Goal: Information Seeking & Learning: Learn about a topic

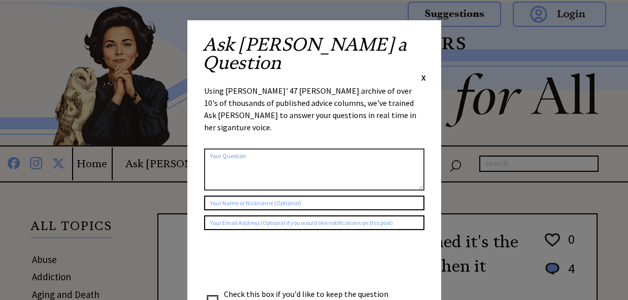
click at [420, 41] on div "Ask Ann a Question X" at bounding box center [314, 60] width 223 height 48
click at [423, 73] on span "X" at bounding box center [423, 78] width 5 height 10
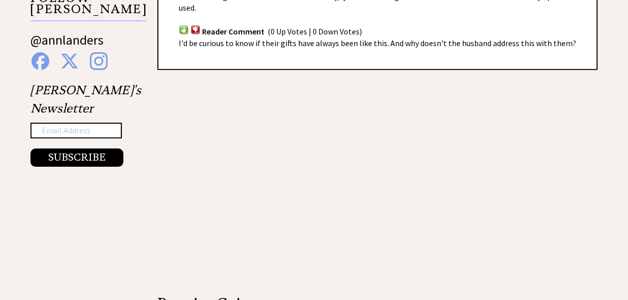
scroll to position [1389, 0]
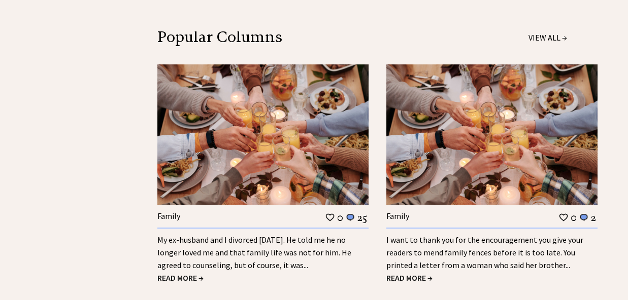
click at [523, 252] on link "I want to thank you for the encouragement you give your readers to mend family …" at bounding box center [484, 253] width 197 height 36
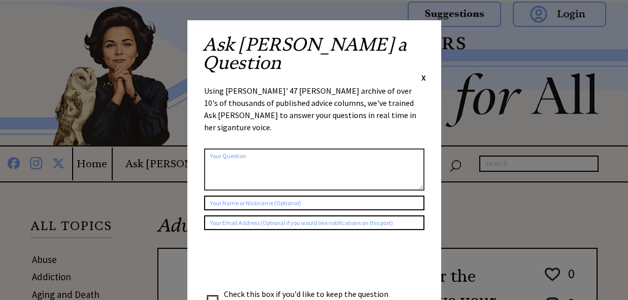
click at [428, 41] on div "Ask Ann a Question X Using Ann Landers' 47 vear archive of over 10's of thousan…" at bounding box center [314, 191] width 254 height 343
click at [423, 73] on span "X" at bounding box center [423, 78] width 5 height 10
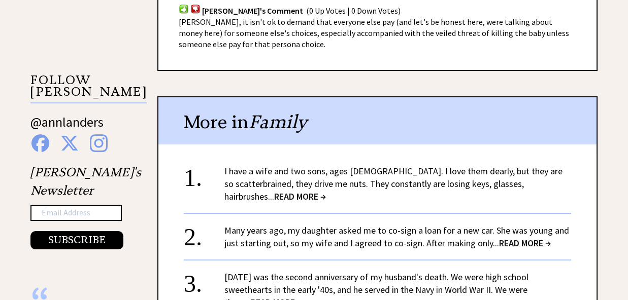
scroll to position [908, 0]
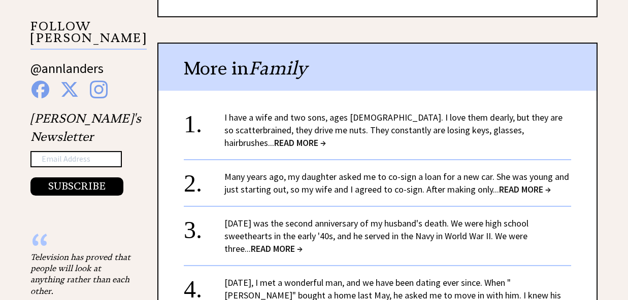
click at [247, 125] on div "I have a wife and two sons, ages 15 and 12. I love them dearly, but they are so…" at bounding box center [397, 130] width 347 height 38
click at [274, 137] on span "READ MORE →" at bounding box center [300, 143] width 52 height 12
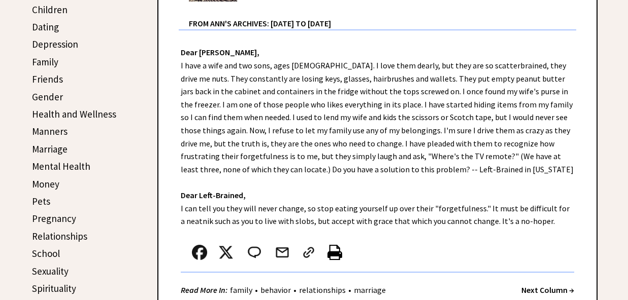
scroll to position [427, 0]
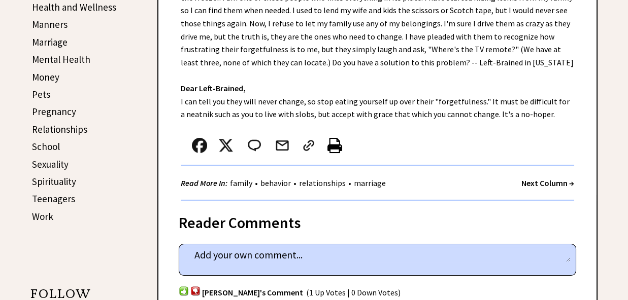
click at [516, 181] on div "Read More In: family • behavior • relationships • marriage Next Column →" at bounding box center [377, 183] width 393 height 35
click at [522, 184] on strong "Next Column →" at bounding box center [547, 183] width 53 height 10
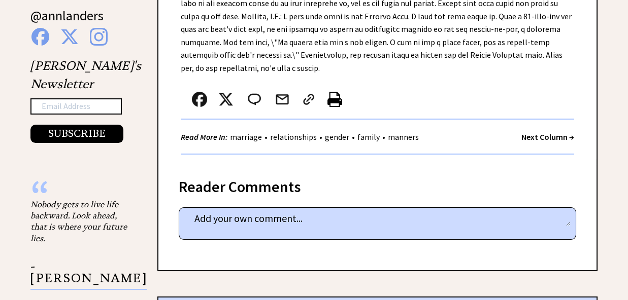
scroll to position [855, 0]
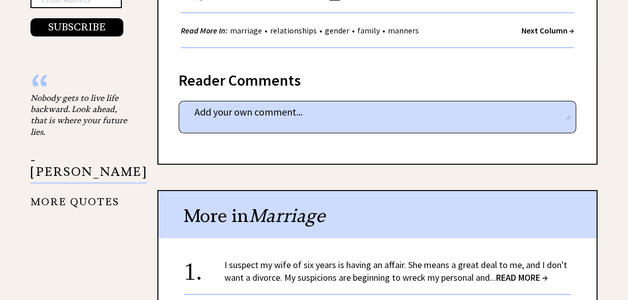
click at [526, 32] on strong "Next Column →" at bounding box center [547, 30] width 53 height 10
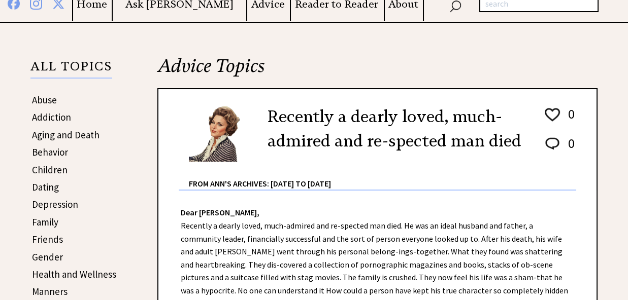
scroll to position [267, 0]
